Goal: Information Seeking & Learning: Learn about a topic

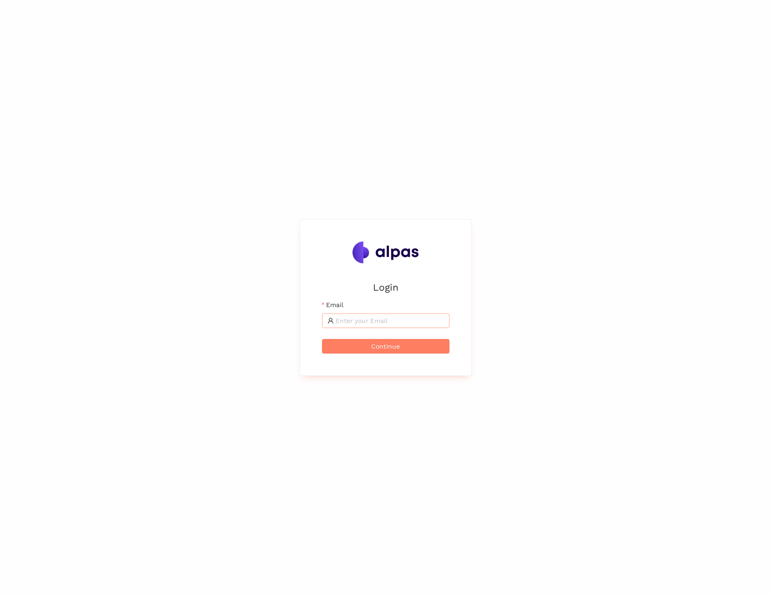
click at [381, 313] on span at bounding box center [386, 320] width 128 height 15
type input "maximilian.scharfe@outlook.de"
click at [399, 340] on button "Continue" at bounding box center [386, 346] width 128 height 15
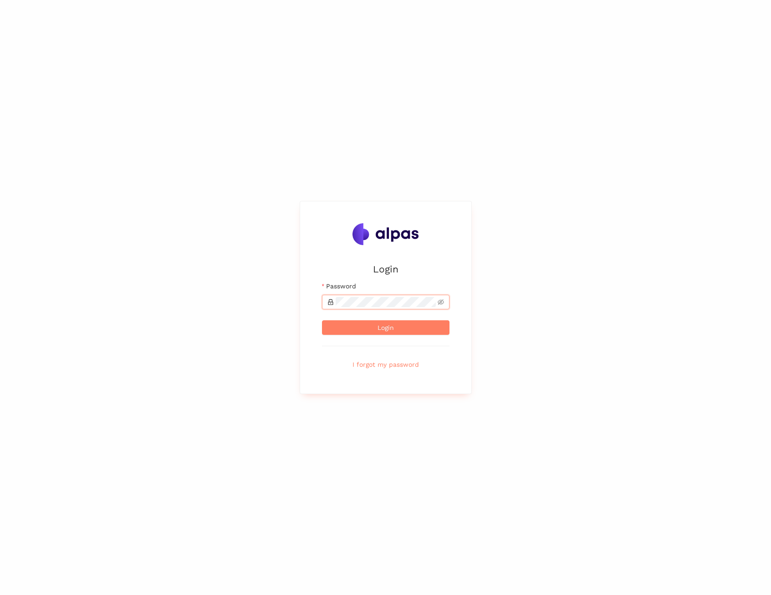
click at [322, 320] on button "Login" at bounding box center [386, 327] width 128 height 15
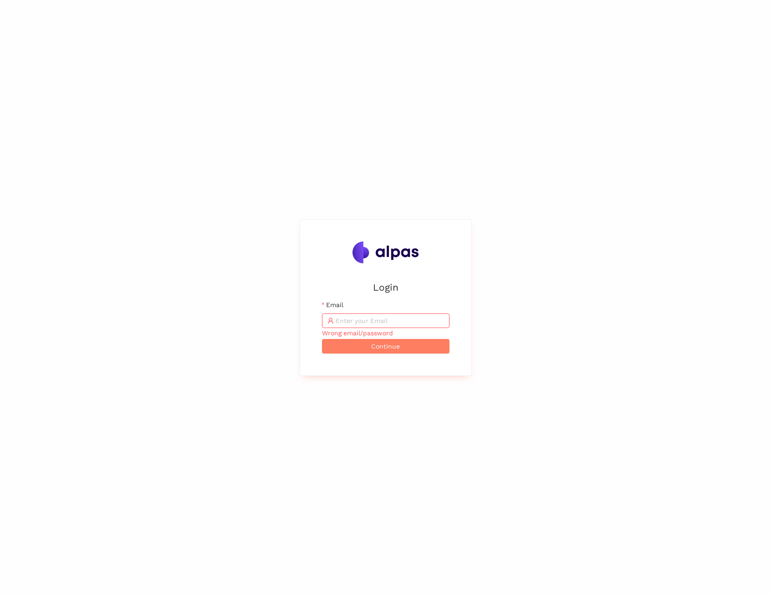
click at [389, 314] on span at bounding box center [386, 320] width 128 height 15
type input "maximilian.scharfe@alpas.ai"
click at [392, 348] on span "Continue" at bounding box center [385, 346] width 29 height 10
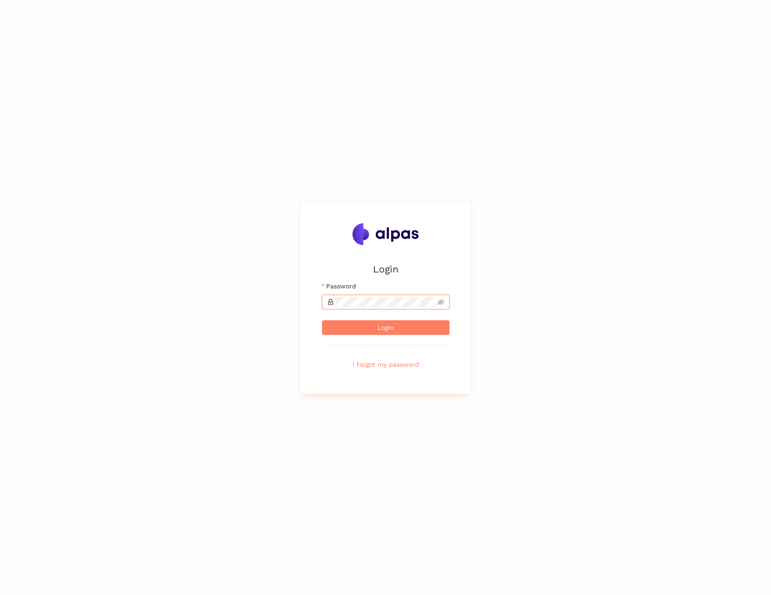
click at [322, 320] on button "Login" at bounding box center [386, 327] width 128 height 15
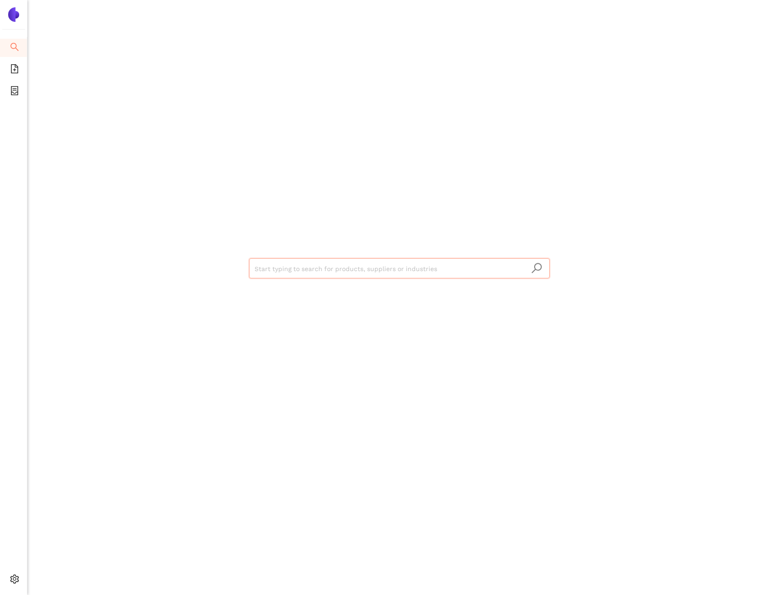
click at [460, 212] on div "Start typing to search for products, suppliers or industries" at bounding box center [399, 267] width 547 height 535
click at [14, 91] on icon "container" at bounding box center [14, 90] width 9 height 9
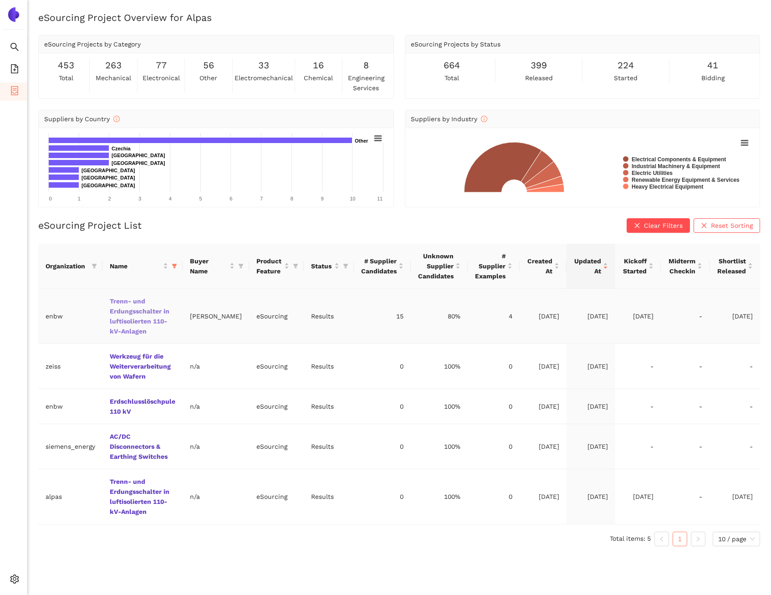
click at [0, 0] on link "Trenn- und Erdungsschalter in luftisolierten 110-kV-Anlagen" at bounding box center [0, 0] width 0 height 0
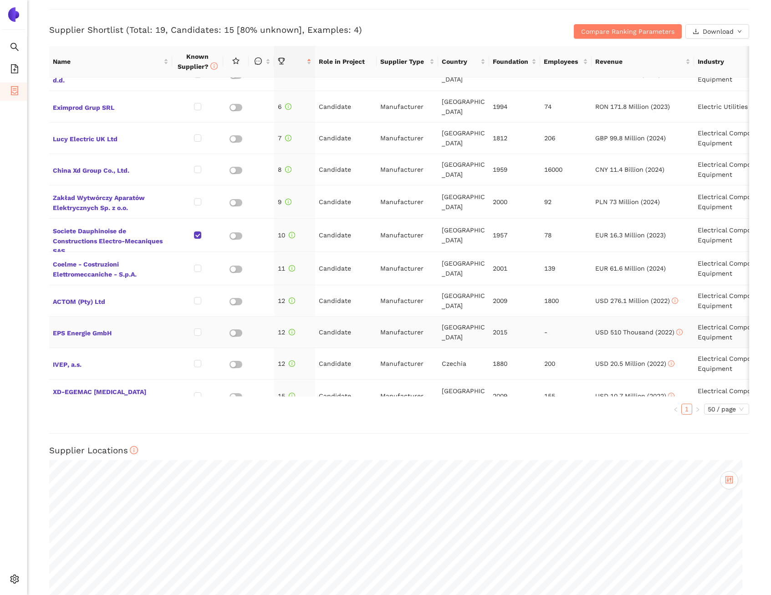
scroll to position [151, 0]
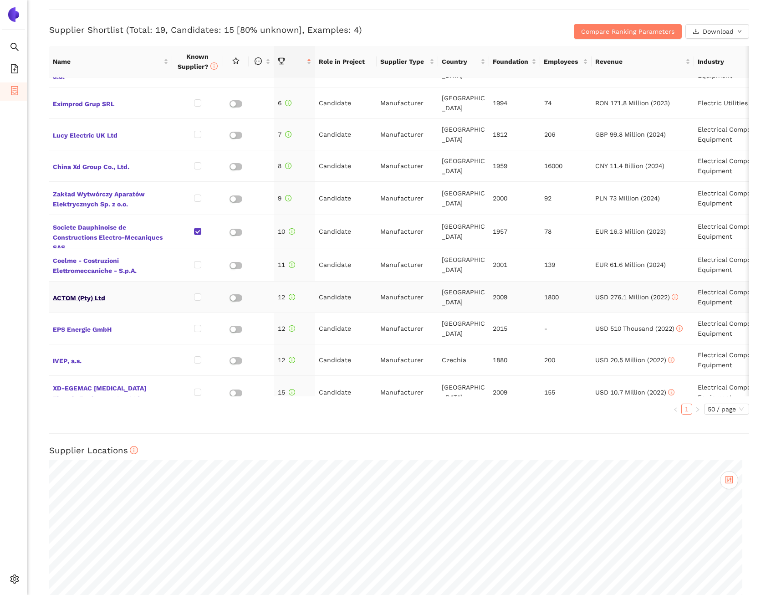
click at [82, 291] on span "ACTOM (Pty) Ltd" at bounding box center [111, 297] width 116 height 12
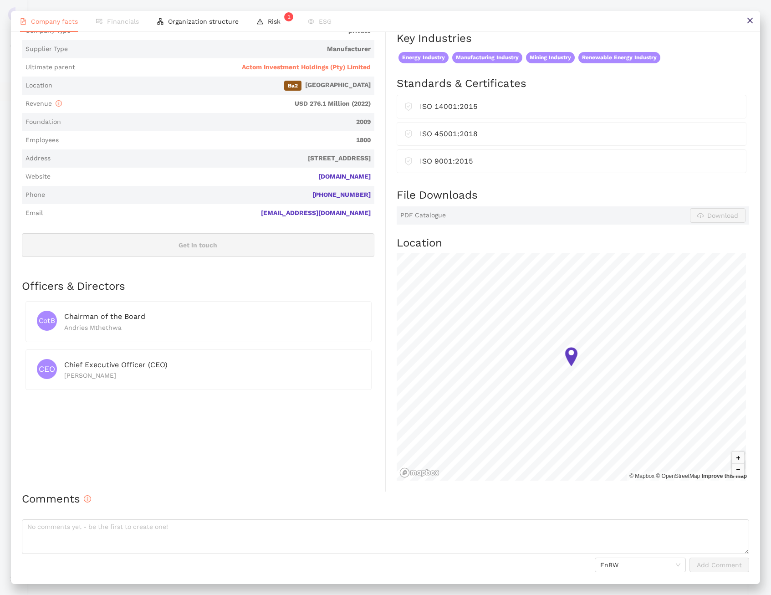
scroll to position [0, 0]
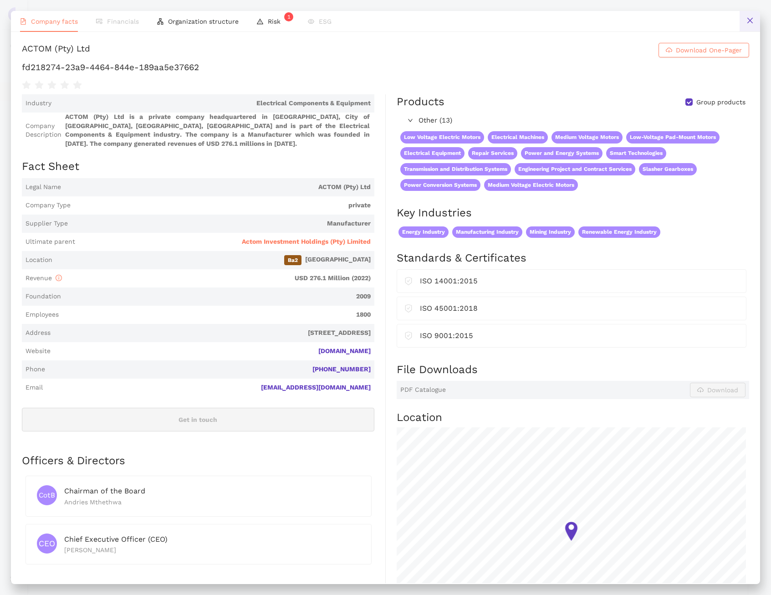
click at [747, 24] on icon "close" at bounding box center [749, 20] width 7 height 7
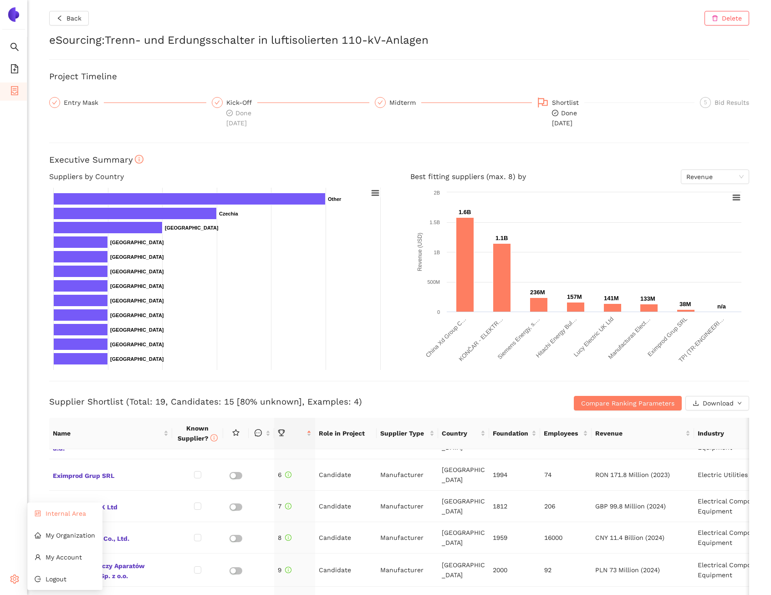
click at [58, 520] on li "Internal Area" at bounding box center [64, 513] width 75 height 18
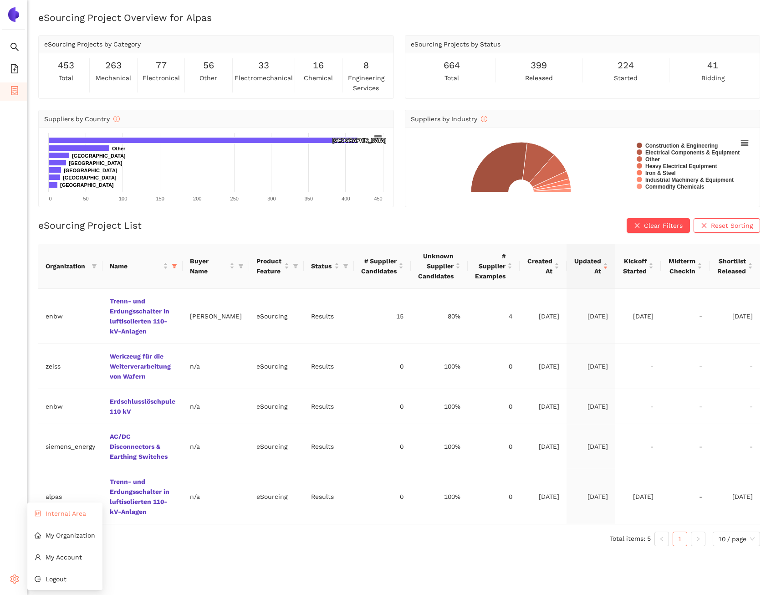
click at [65, 510] on span "Internal Area" at bounding box center [66, 513] width 41 height 7
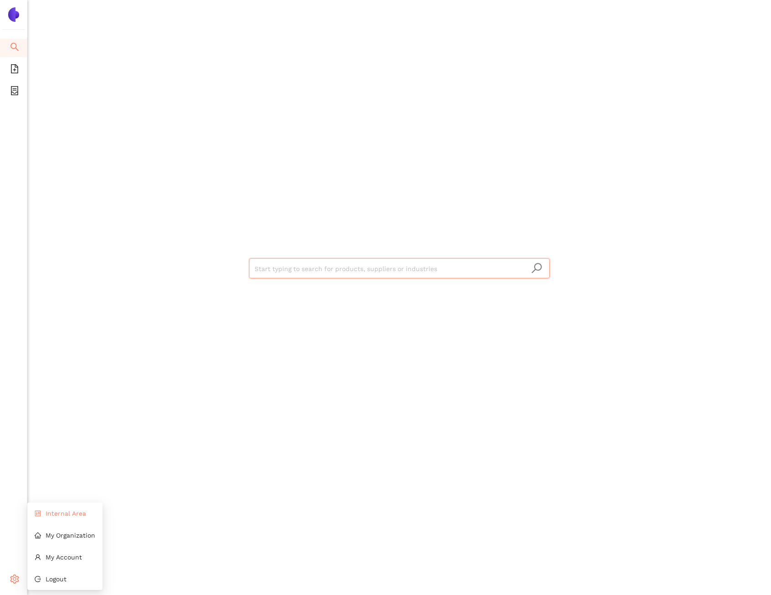
click at [44, 515] on li "Internal Area" at bounding box center [64, 513] width 75 height 18
paste input "d6e95678-dcf4-40f5-aaca-7364f45658db"
type input "d6e95678-dcf4-40f5-aaca-7364f45658db"
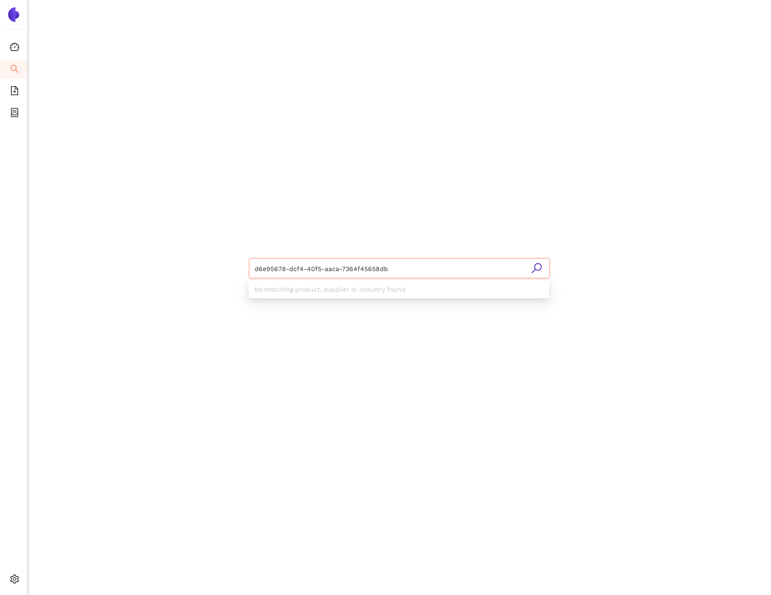
drag, startPoint x: 389, startPoint y: 270, endPoint x: 247, endPoint y: 267, distance: 141.7
click at [247, 267] on div "d6e95678-dcf4-40f5-aaca-7364f45658db" at bounding box center [399, 267] width 547 height 535
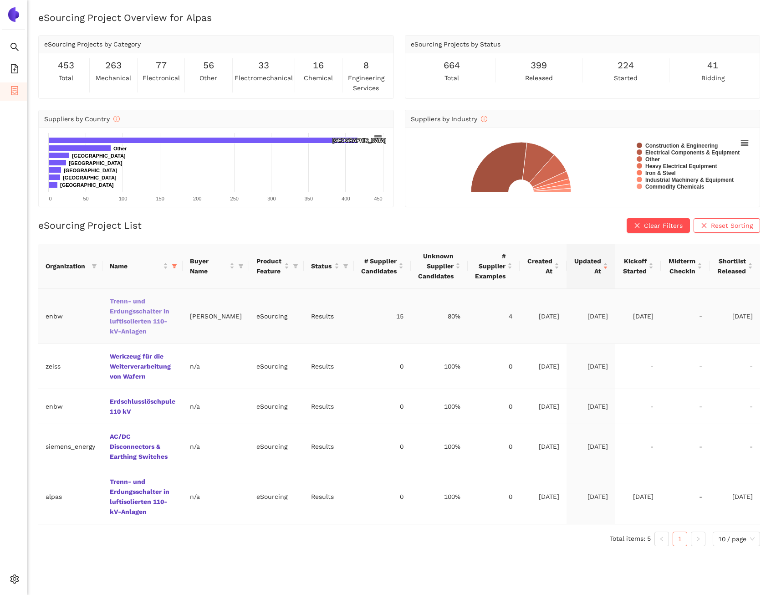
click at [0, 0] on link "Trenn- und Erdungsschalter in luftisolierten 110-kV-Anlagen" at bounding box center [0, 0] width 0 height 0
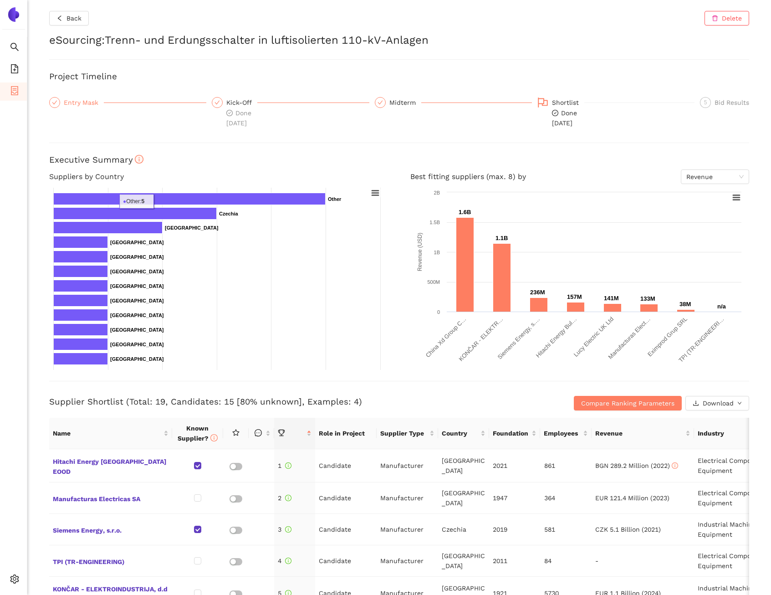
click at [74, 104] on div "Entry Mask" at bounding box center [84, 102] width 40 height 11
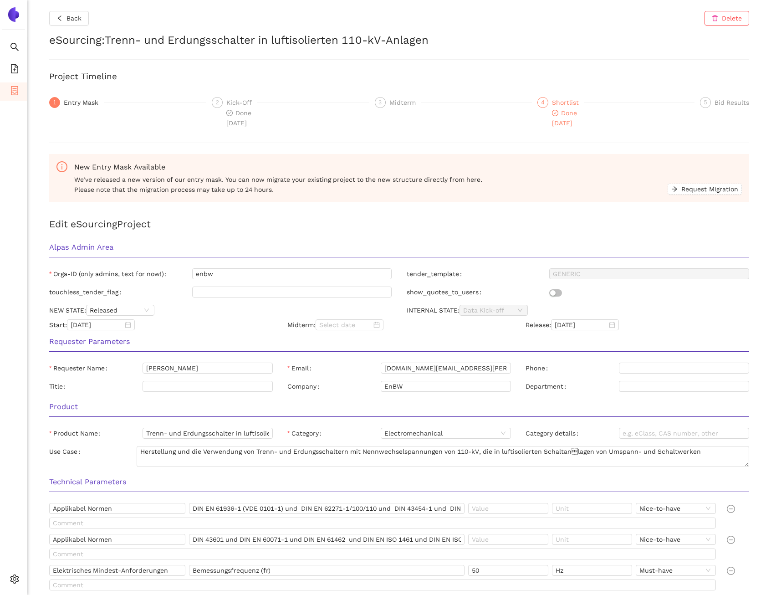
click at [558, 102] on div "Shortlist" at bounding box center [568, 102] width 32 height 11
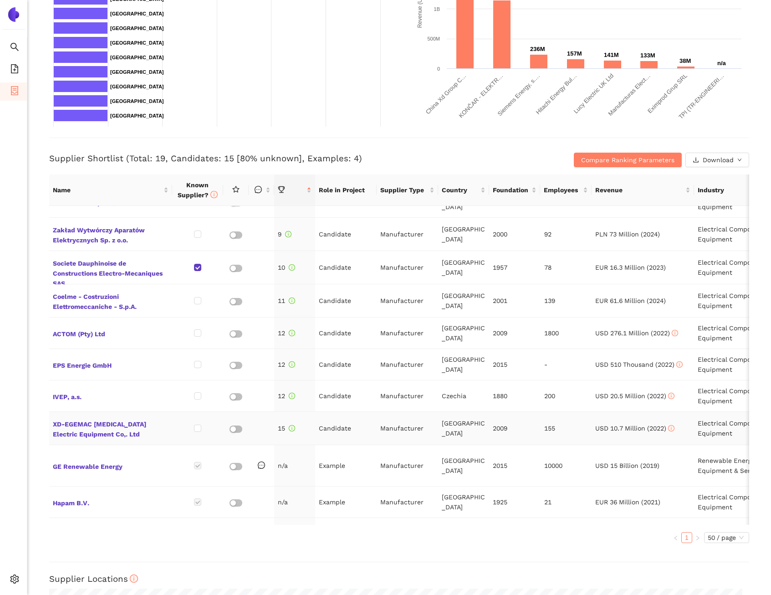
scroll to position [244, 0]
click at [136, 417] on span "XD-EGEMAC High Voltage Electric Equipment Co,. Ltd" at bounding box center [111, 428] width 116 height 22
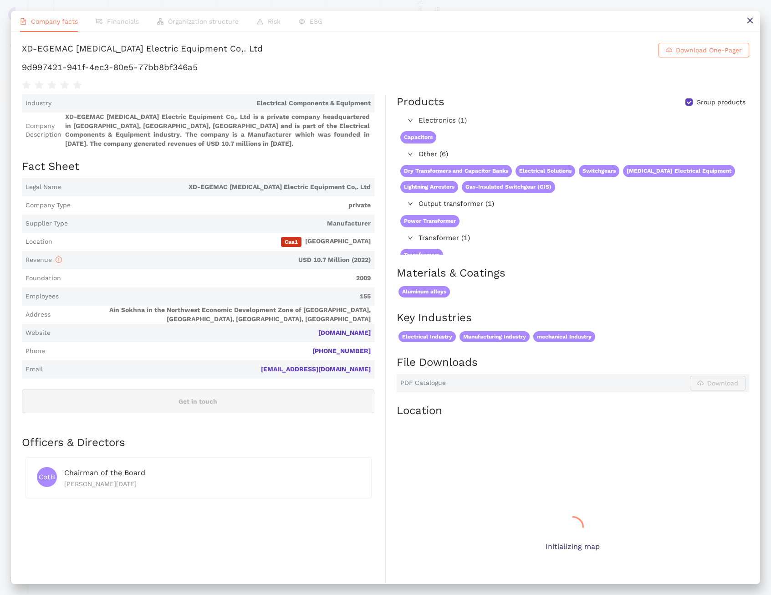
scroll to position [0, 0]
drag, startPoint x: 399, startPoint y: 52, endPoint x: 22, endPoint y: 50, distance: 377.1
click at [22, 50] on div "XD-EGEMAC High Voltage Electric Equipment Co,. Ltd" at bounding box center [142, 50] width 241 height 15
copy div "XD-EGEMAC High Voltage Electric Equipment Co,. Ltd"
click at [746, 23] on button at bounding box center [750, 21] width 20 height 20
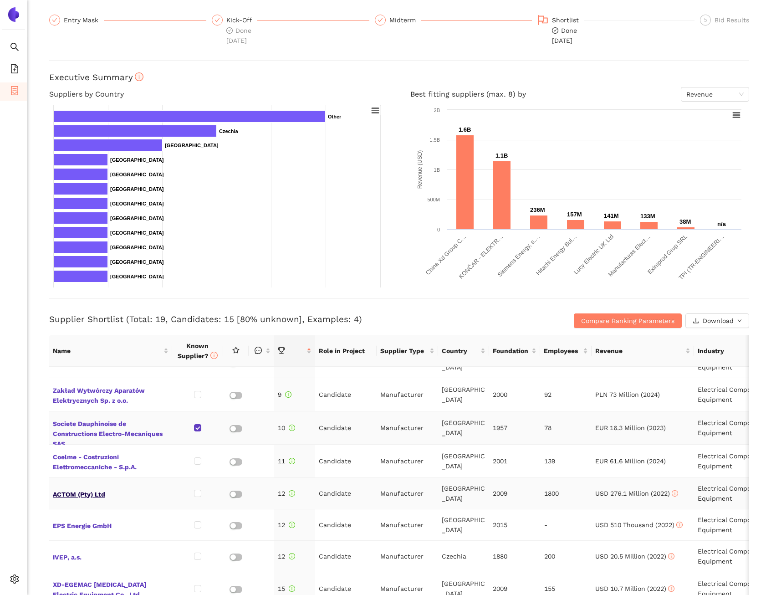
scroll to position [91, 0]
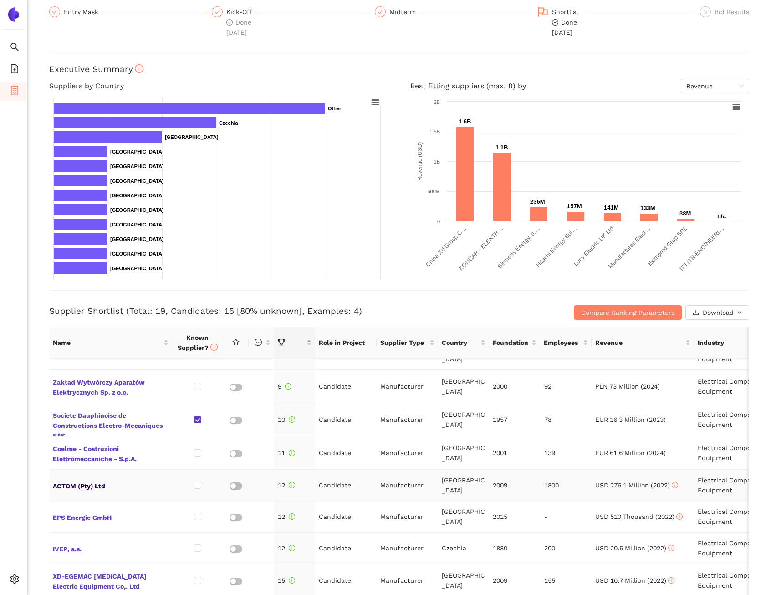
click at [92, 479] on span "ACTOM (Pty) Ltd" at bounding box center [111, 485] width 116 height 12
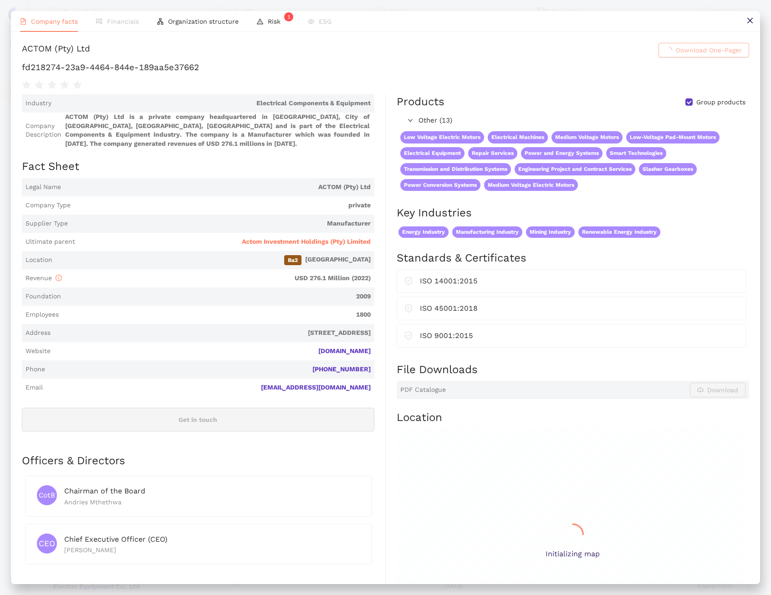
scroll to position [0, 0]
drag, startPoint x: 148, startPoint y: 51, endPoint x: 26, endPoint y: 49, distance: 122.5
click at [26, 49] on h1 "ACTOM (Pty) Ltd Download One-Pager" at bounding box center [385, 50] width 727 height 15
copy div "ACTOM (Pty) Ltd"
click at [751, 21] on icon "close" at bounding box center [749, 20] width 7 height 7
